Goal: Transaction & Acquisition: Obtain resource

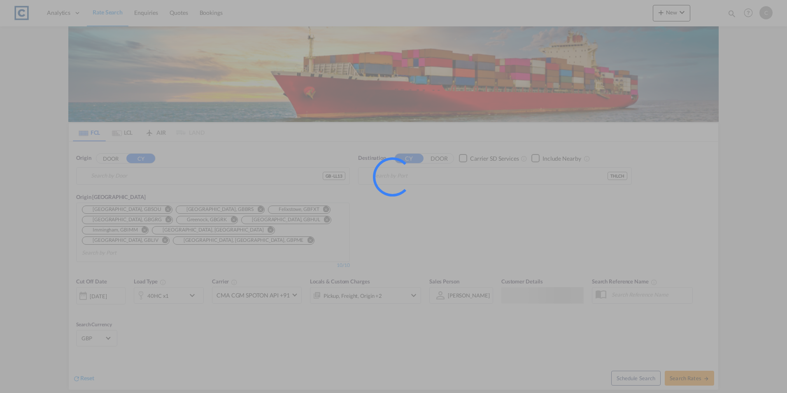
type input "GB-LL13, [GEOGRAPHIC_DATA]"
type input "Laem Chabang, THLCH"
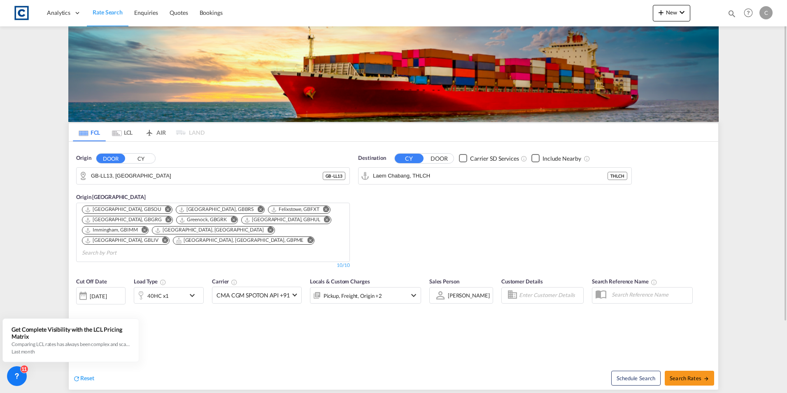
click at [230, 218] on md-icon "Remove" at bounding box center [233, 219] width 6 height 6
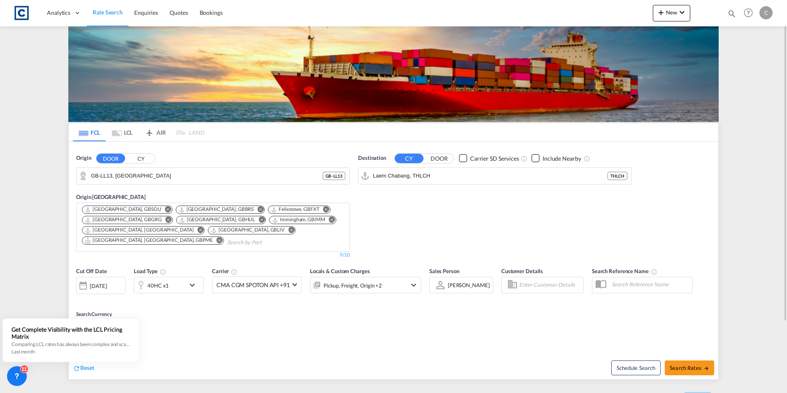
click at [165, 221] on md-icon "Remove" at bounding box center [168, 219] width 6 height 6
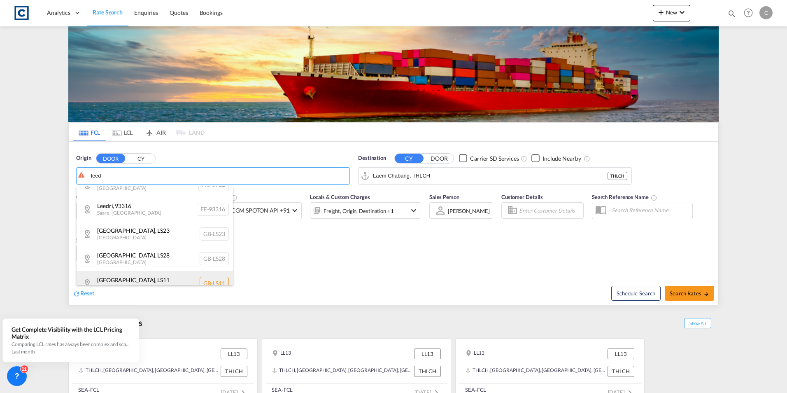
scroll to position [123, 0]
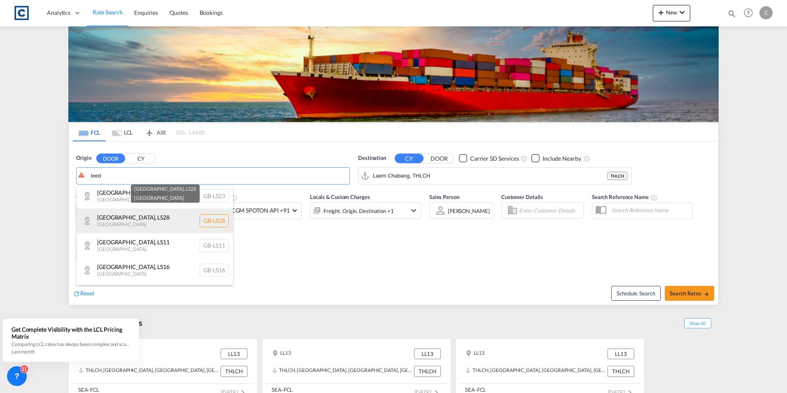
click at [149, 221] on div "[GEOGRAPHIC_DATA] , LS28 [GEOGRAPHIC_DATA] [GEOGRAPHIC_DATA]-LS28" at bounding box center [155, 220] width 156 height 25
type input "GB-LS28, [GEOGRAPHIC_DATA]"
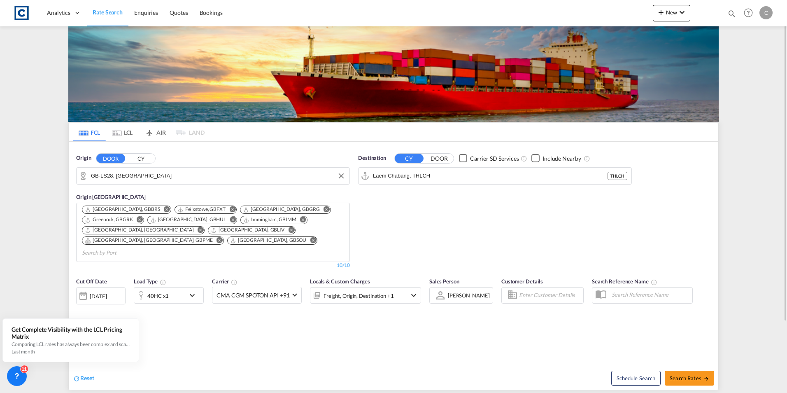
click at [171, 287] on div "40HC x1" at bounding box center [159, 295] width 51 height 16
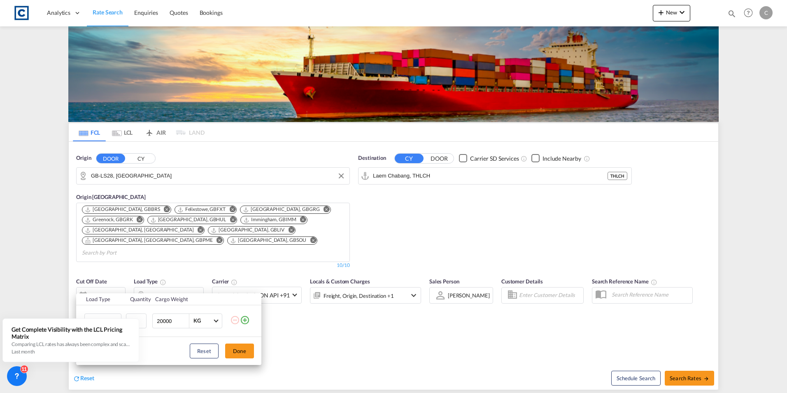
click at [170, 342] on div "Reset Done" at bounding box center [168, 351] width 185 height 28
click at [160, 341] on div "Reset Done" at bounding box center [168, 351] width 185 height 28
drag, startPoint x: 162, startPoint y: 346, endPoint x: 153, endPoint y: 324, distance: 23.5
click at [162, 346] on div "Reset Done" at bounding box center [168, 351] width 185 height 28
click at [118, 315] on md-select-value "40HC" at bounding box center [104, 321] width 33 height 14
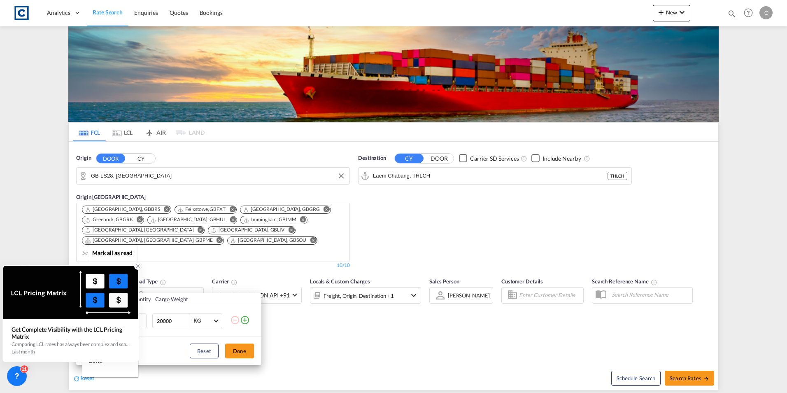
click at [137, 267] on icon at bounding box center [138, 266] width 3 height 3
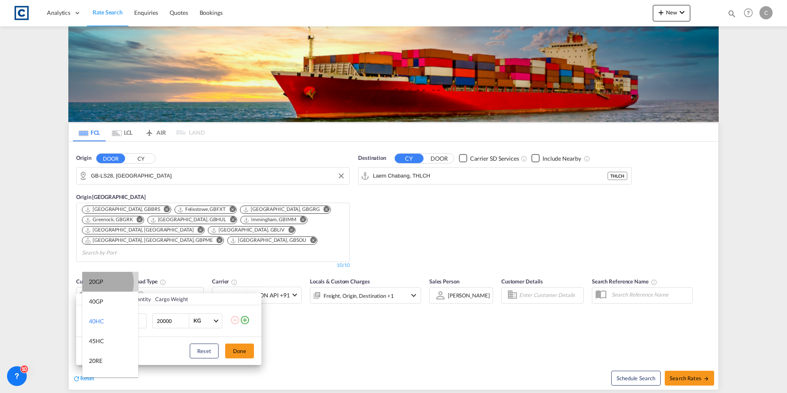
click at [98, 282] on div "20GP" at bounding box center [96, 281] width 14 height 8
click at [238, 351] on button "Done" at bounding box center [239, 350] width 29 height 15
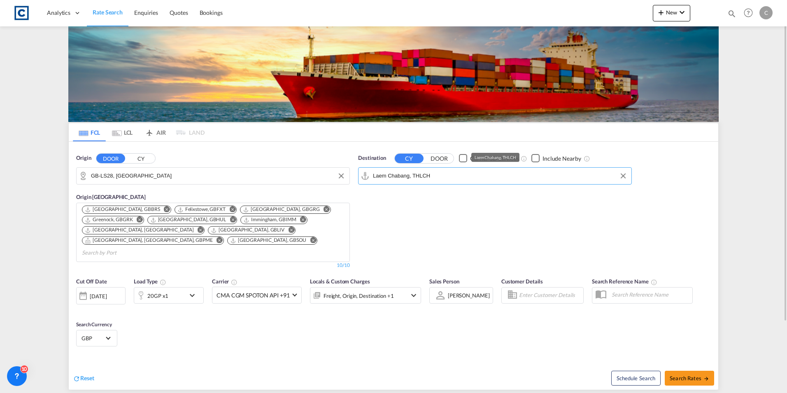
click at [455, 179] on input "Laem Chabang, THLCH" at bounding box center [500, 176] width 254 height 12
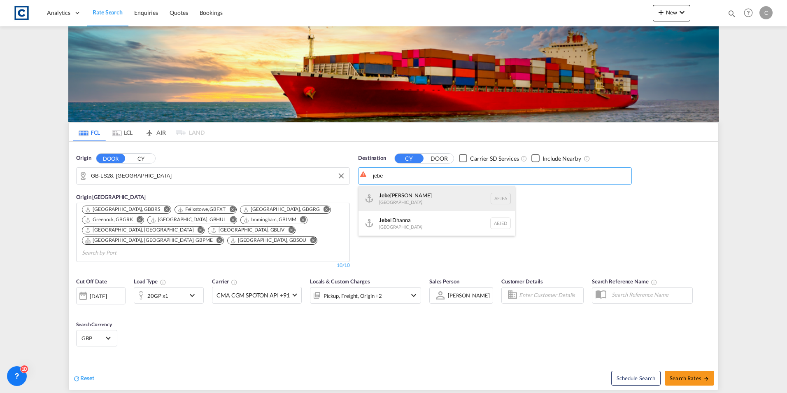
click at [433, 194] on div "Jebe l Ali [GEOGRAPHIC_DATA] [GEOGRAPHIC_DATA]" at bounding box center [436, 198] width 156 height 25
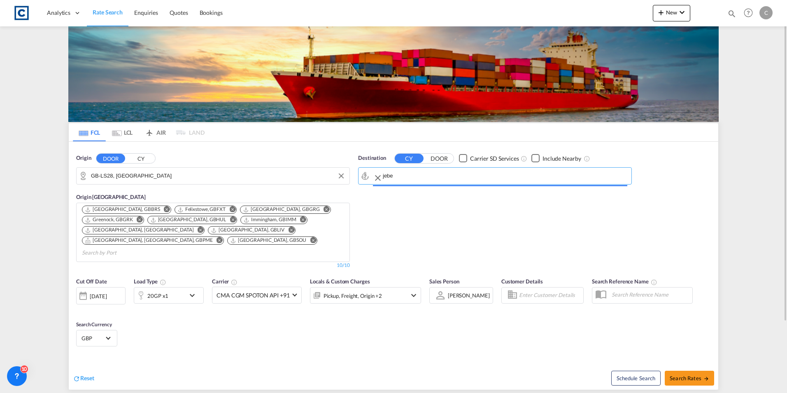
type input "[GEOGRAPHIC_DATA], [GEOGRAPHIC_DATA]"
click at [685, 374] on span "Search Rates" at bounding box center [688, 377] width 39 height 7
type input "LS28 to AEJEA / [DATE]"
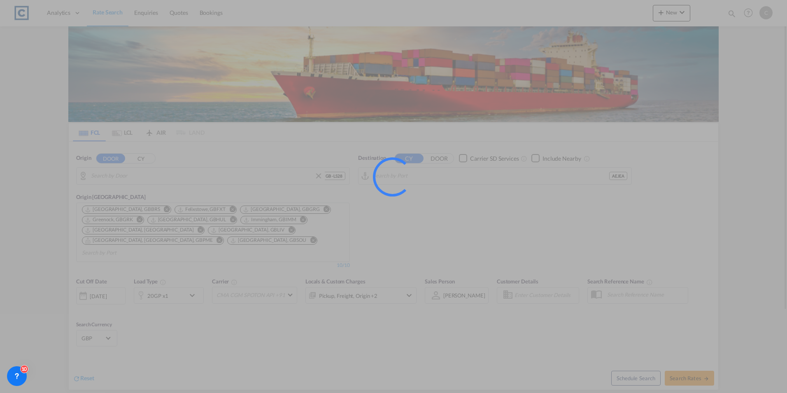
type input "GB-LS28, [GEOGRAPHIC_DATA]"
type input "[GEOGRAPHIC_DATA], [GEOGRAPHIC_DATA]"
click at [179, 181] on div at bounding box center [393, 196] width 787 height 393
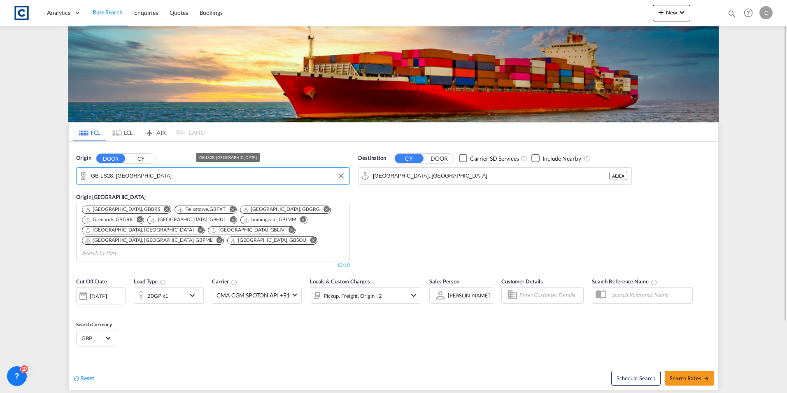
click at [273, 178] on input "GB-LS28, [GEOGRAPHIC_DATA]" at bounding box center [218, 176] width 254 height 12
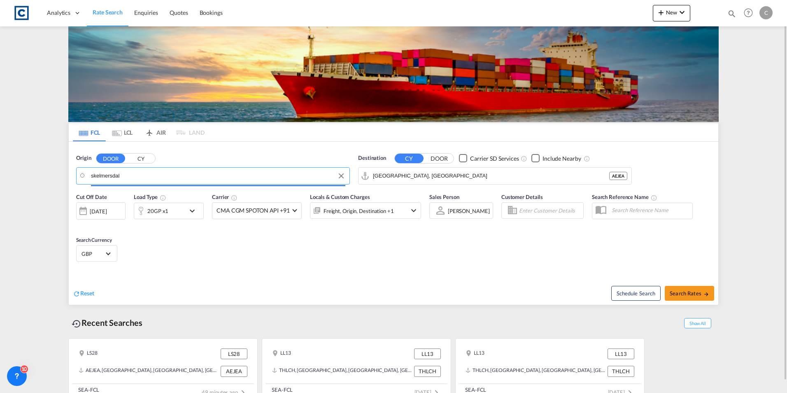
click at [123, 176] on input "skelmersdal" at bounding box center [218, 176] width 254 height 12
click at [132, 176] on body "Analytics Dashboard Rate Search Enquiries Quotes Bookings" at bounding box center [393, 196] width 787 height 393
drag, startPoint x: 132, startPoint y: 176, endPoint x: 10, endPoint y: 172, distance: 122.3
click at [10, 172] on md-content "Analytics Dashboard Rate Search Enquiries Quotes Bookings New Quote Bookings" at bounding box center [393, 196] width 787 height 393
type input "s"
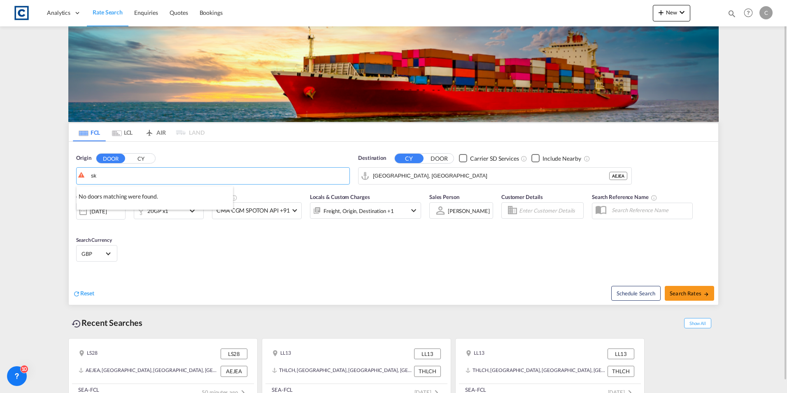
type input "s"
click at [133, 202] on div "[GEOGRAPHIC_DATA] [GEOGRAPHIC_DATA]-WN8" at bounding box center [155, 198] width 156 height 25
type input "GB-WN8, [GEOGRAPHIC_DATA]"
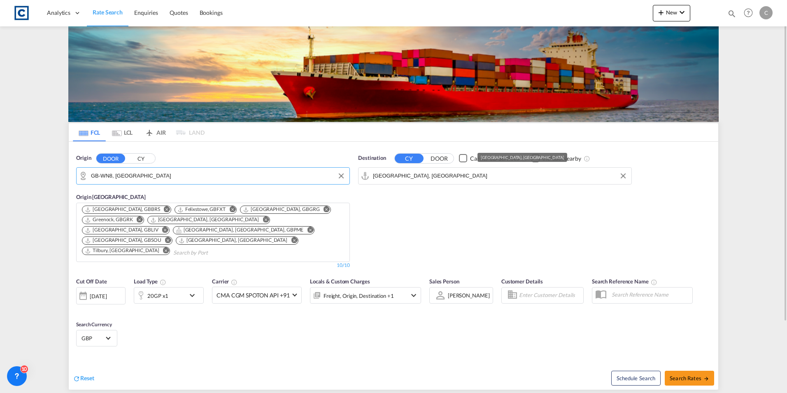
click at [450, 181] on input "[GEOGRAPHIC_DATA], [GEOGRAPHIC_DATA]" at bounding box center [500, 176] width 254 height 12
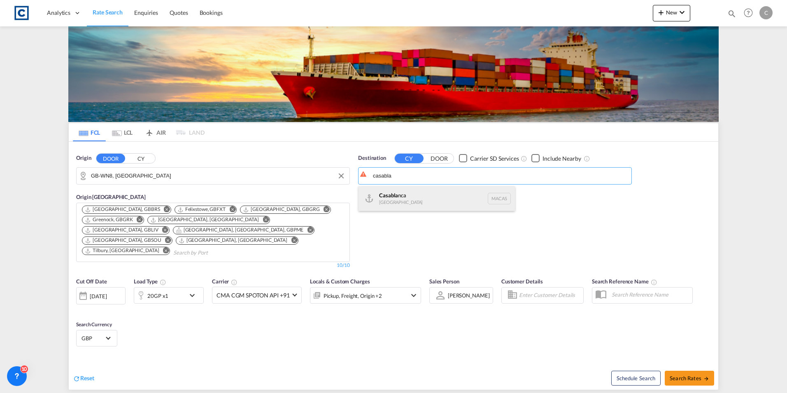
click at [444, 194] on div "Casabla nca [GEOGRAPHIC_DATA] [GEOGRAPHIC_DATA]" at bounding box center [436, 198] width 156 height 25
type input "[GEOGRAPHIC_DATA], MACAS"
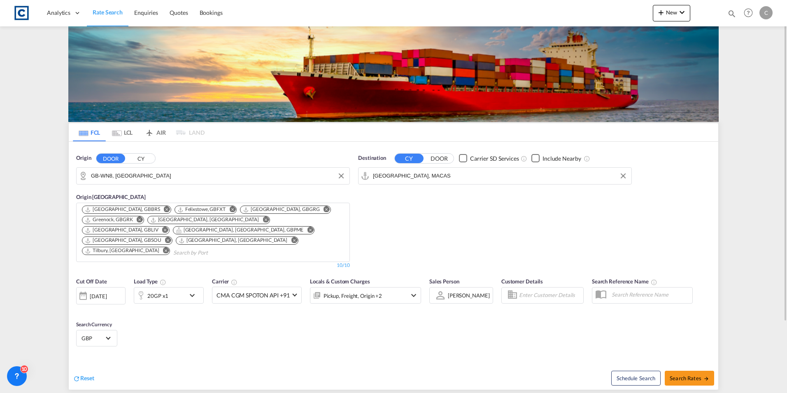
click at [141, 221] on md-icon "Remove" at bounding box center [140, 219] width 6 height 6
click at [323, 209] on md-icon "Remove" at bounding box center [326, 209] width 6 height 6
click at [689, 370] on button "Search Rates" at bounding box center [689, 377] width 49 height 15
type input "WN8 to MACAS / [DATE]"
